Goal: Task Accomplishment & Management: Complete application form

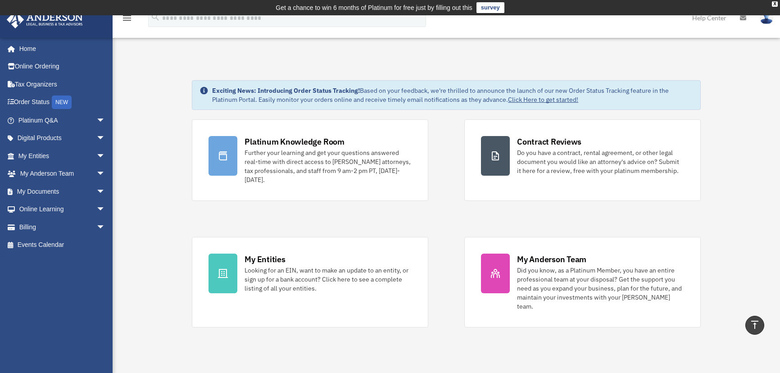
scroll to position [163, 0]
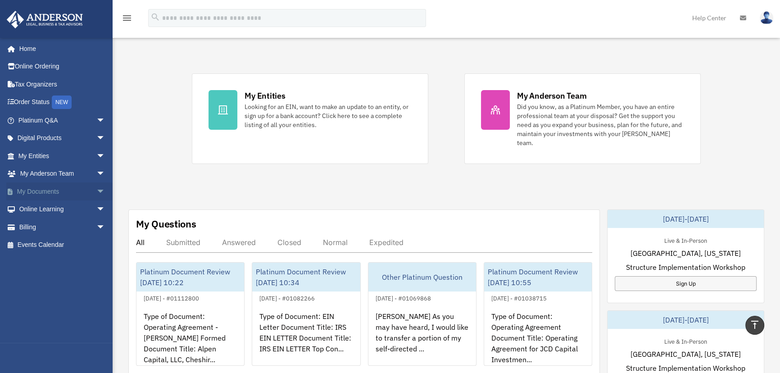
click at [96, 195] on span "arrow_drop_down" at bounding box center [105, 191] width 18 height 18
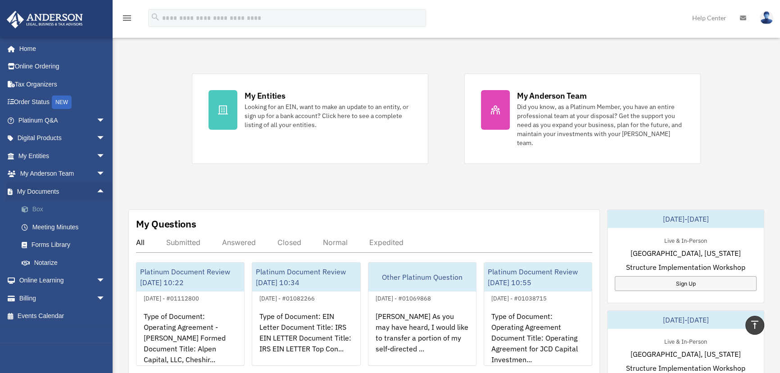
click at [36, 208] on link "Box" at bounding box center [66, 209] width 106 height 18
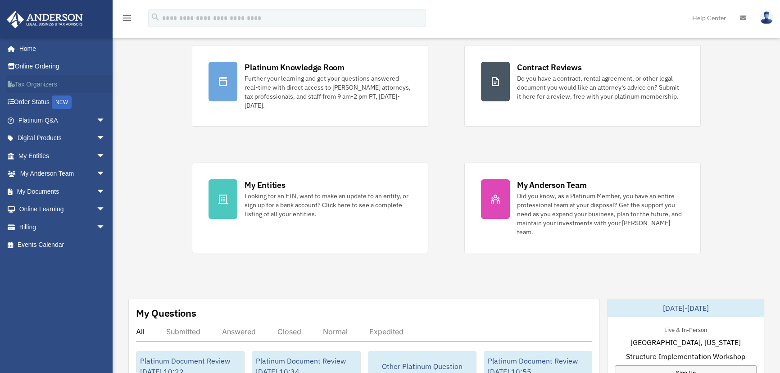
scroll to position [82, 0]
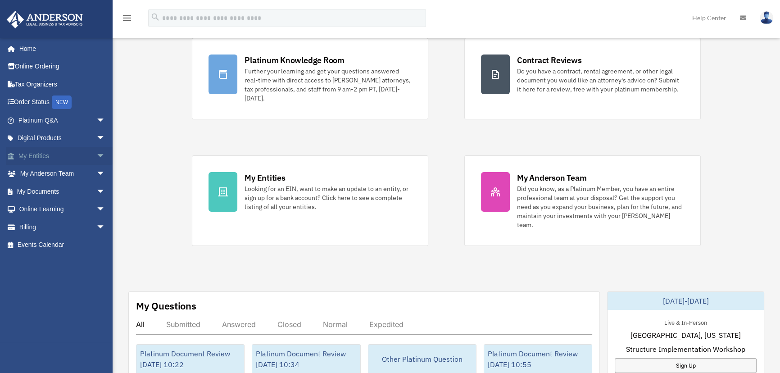
click at [96, 153] on span "arrow_drop_down" at bounding box center [105, 156] width 18 height 18
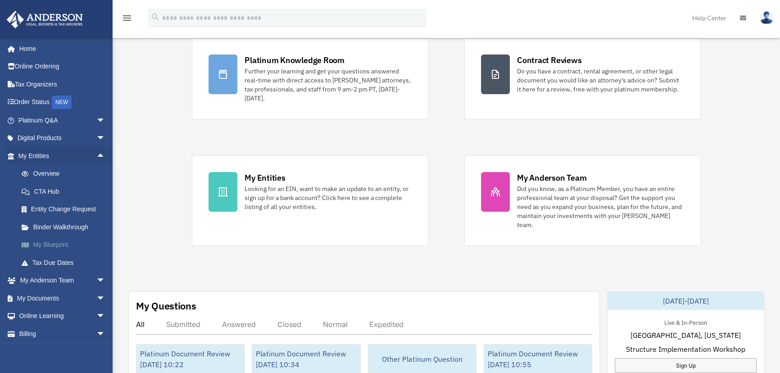
click at [63, 245] on link "My Blueprint" at bounding box center [66, 245] width 106 height 18
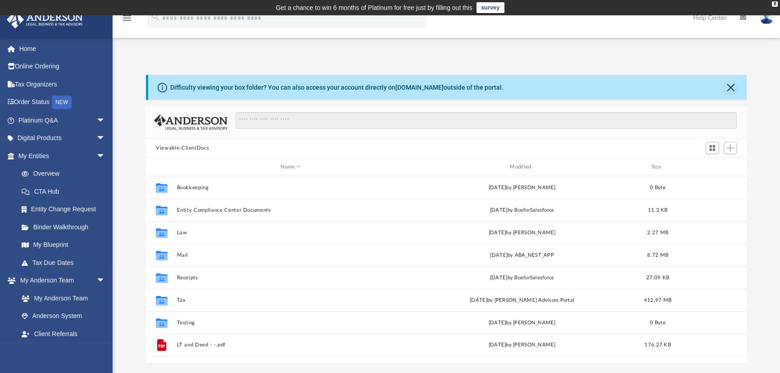
scroll to position [198, 594]
click at [733, 150] on span "Add" at bounding box center [730, 148] width 8 height 8
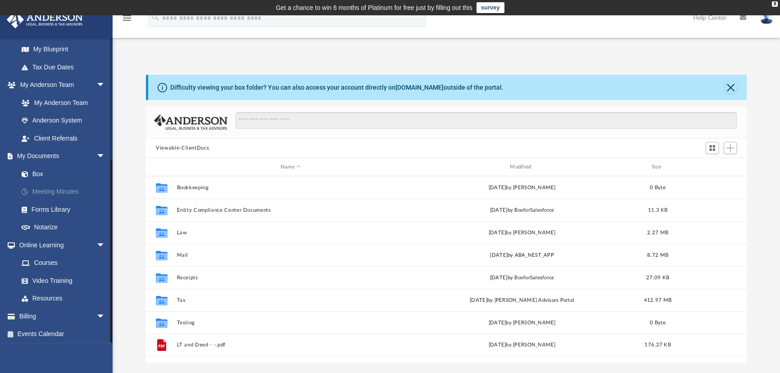
scroll to position [198, 0]
click at [52, 192] on link "Meeting Minutes" at bounding box center [66, 190] width 106 height 18
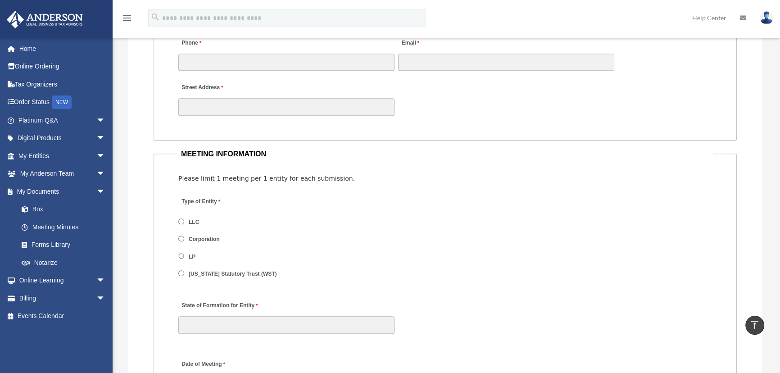
scroll to position [1023, 0]
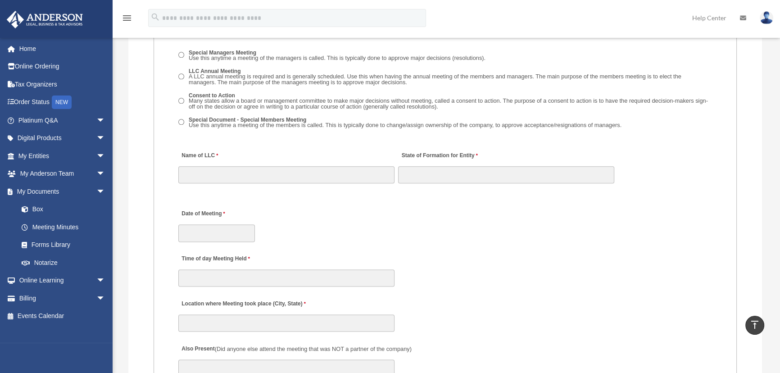
scroll to position [1433, 0]
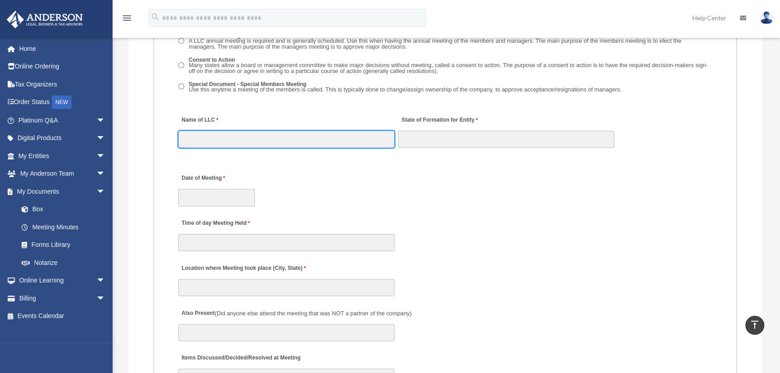
click at [223, 143] on input "Name of LLC" at bounding box center [286, 139] width 216 height 17
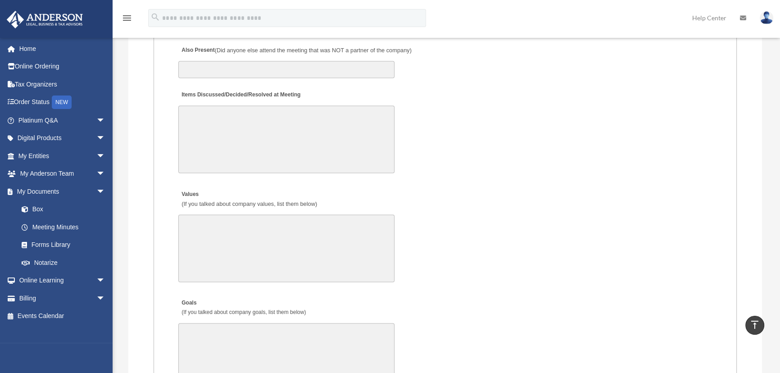
scroll to position [1678, 0]
